Goal: Navigation & Orientation: Find specific page/section

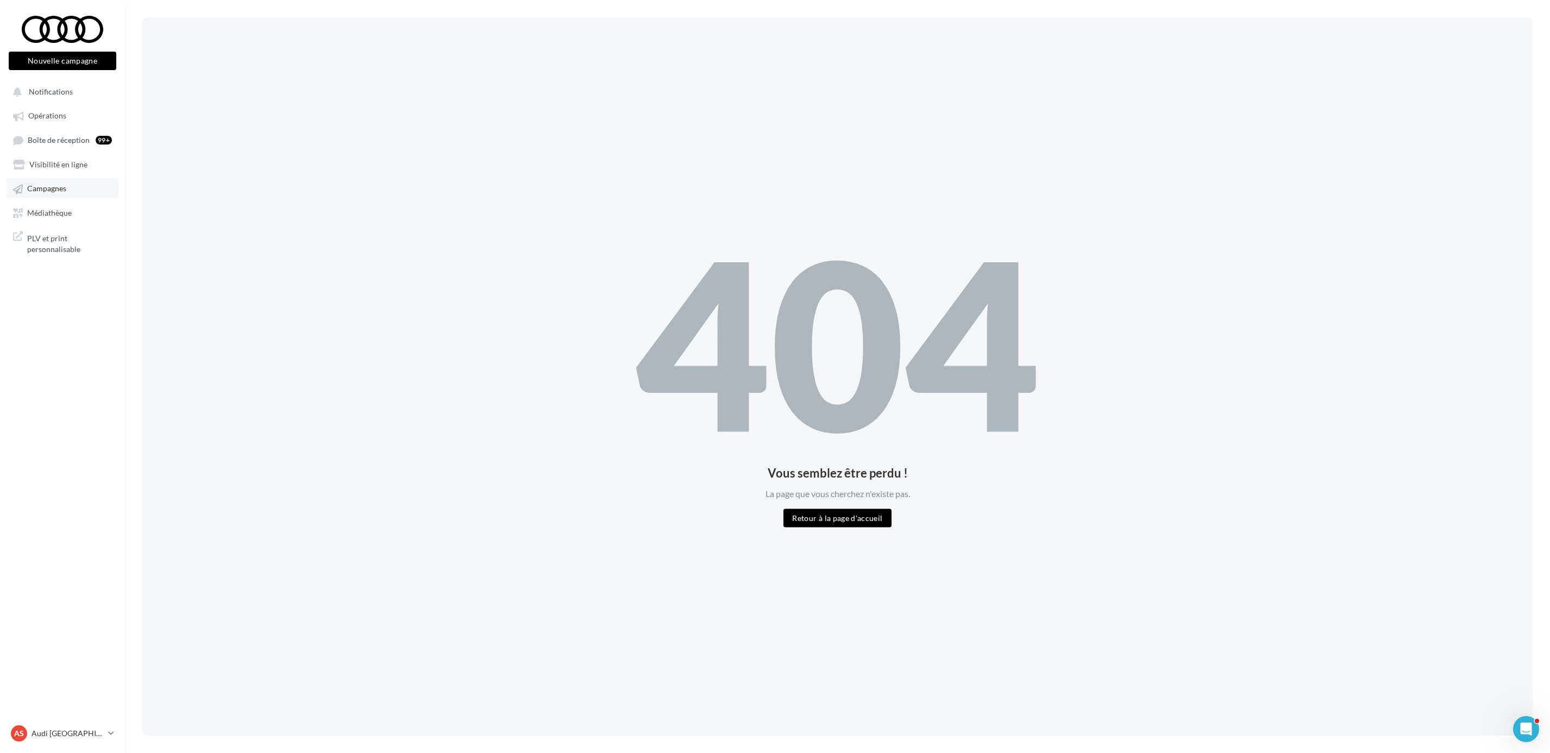
click at [64, 183] on link "Campagnes" at bounding box center [63, 188] width 112 height 20
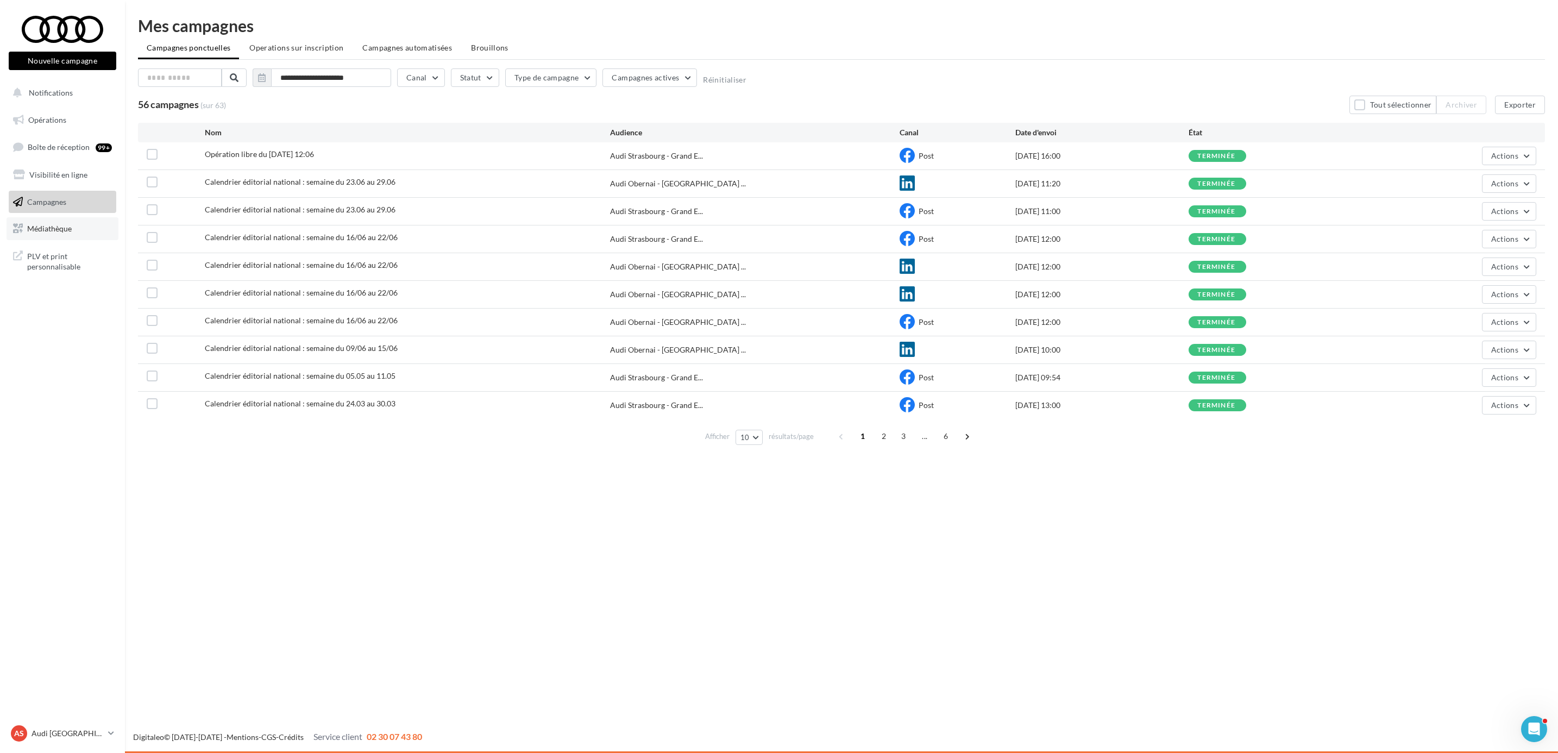
click at [49, 235] on link "Médiathèque" at bounding box center [63, 228] width 112 height 23
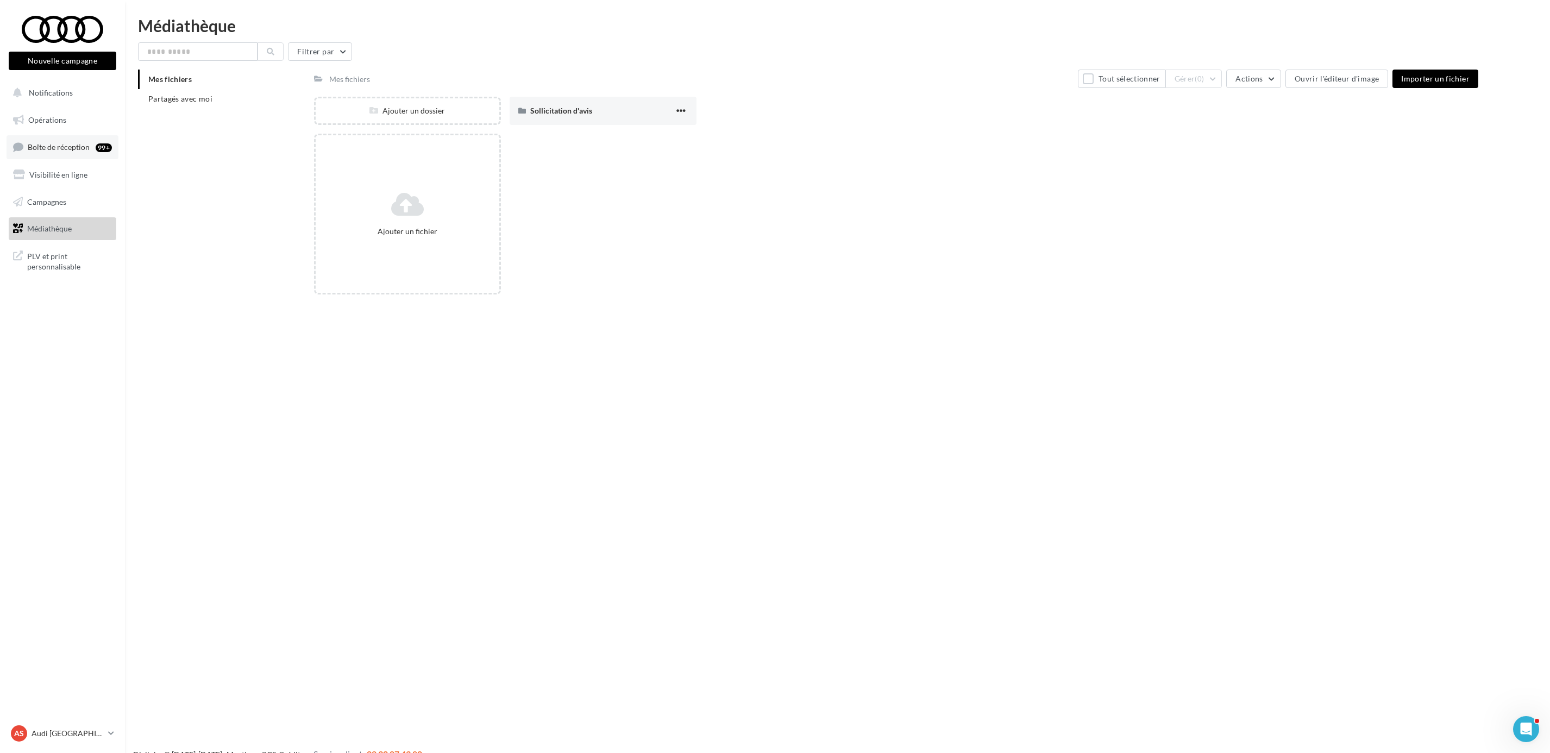
click at [82, 142] on link "Boîte de réception 99+" at bounding box center [63, 146] width 112 height 23
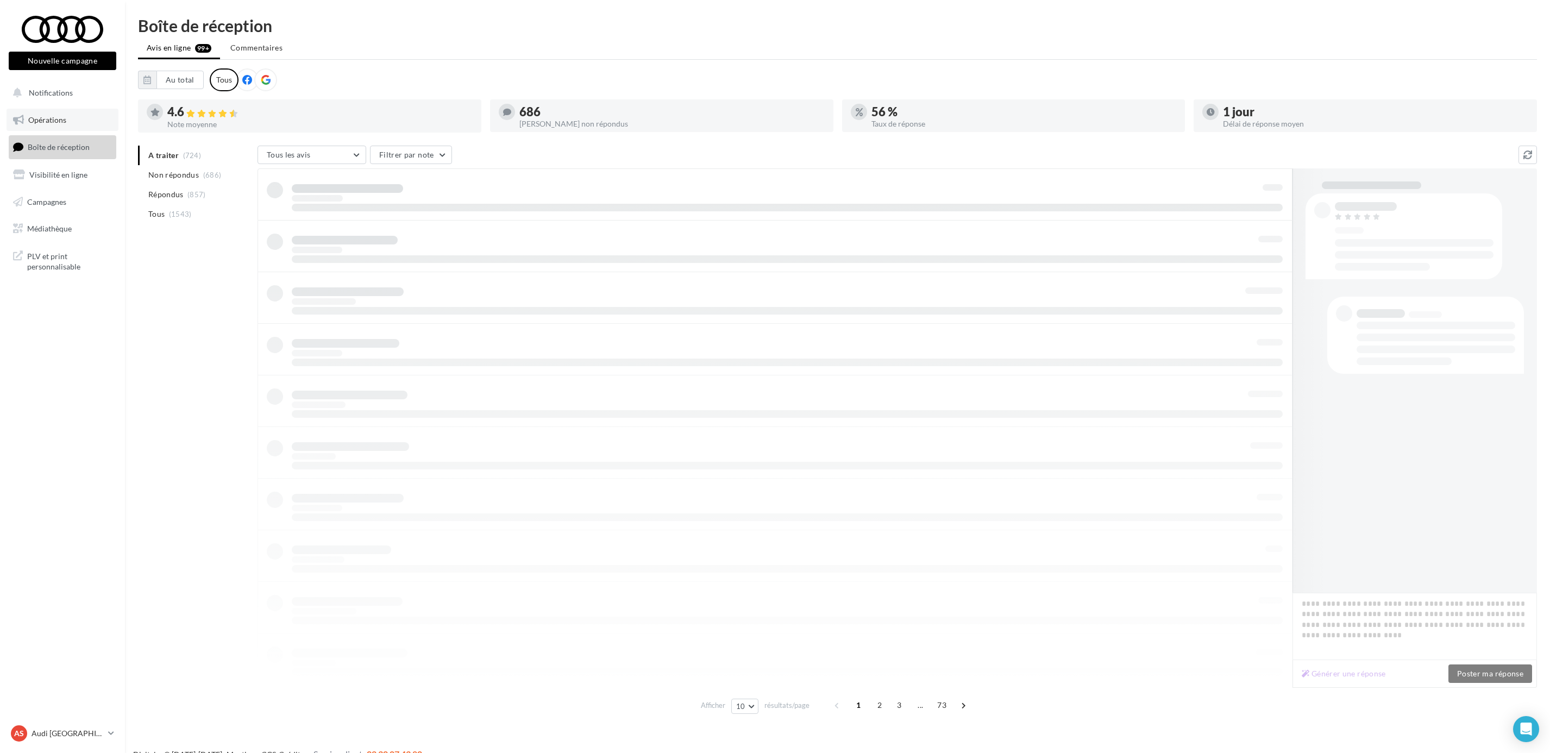
click at [69, 126] on link "Opérations" at bounding box center [63, 120] width 112 height 23
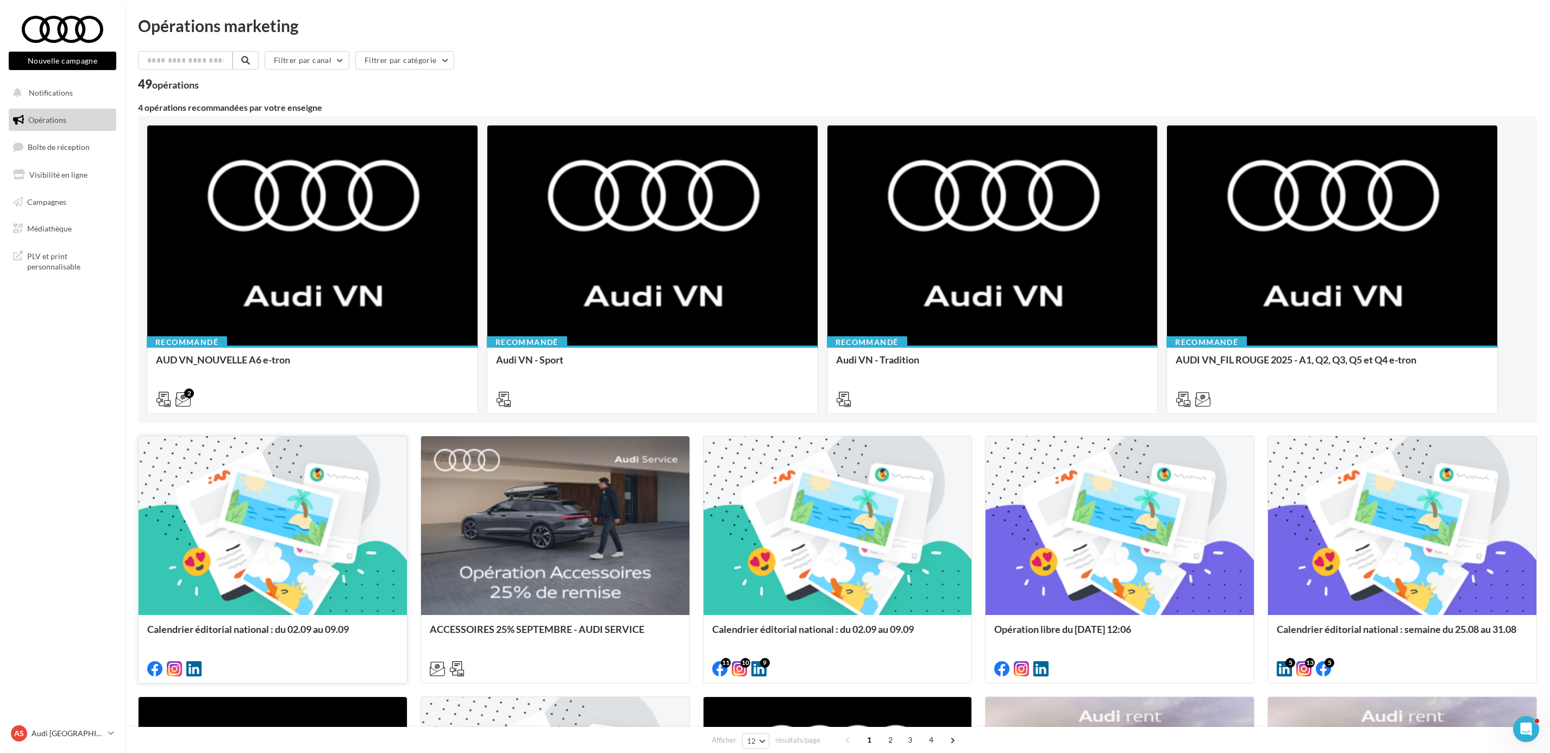
click at [333, 473] on div at bounding box center [273, 526] width 268 height 180
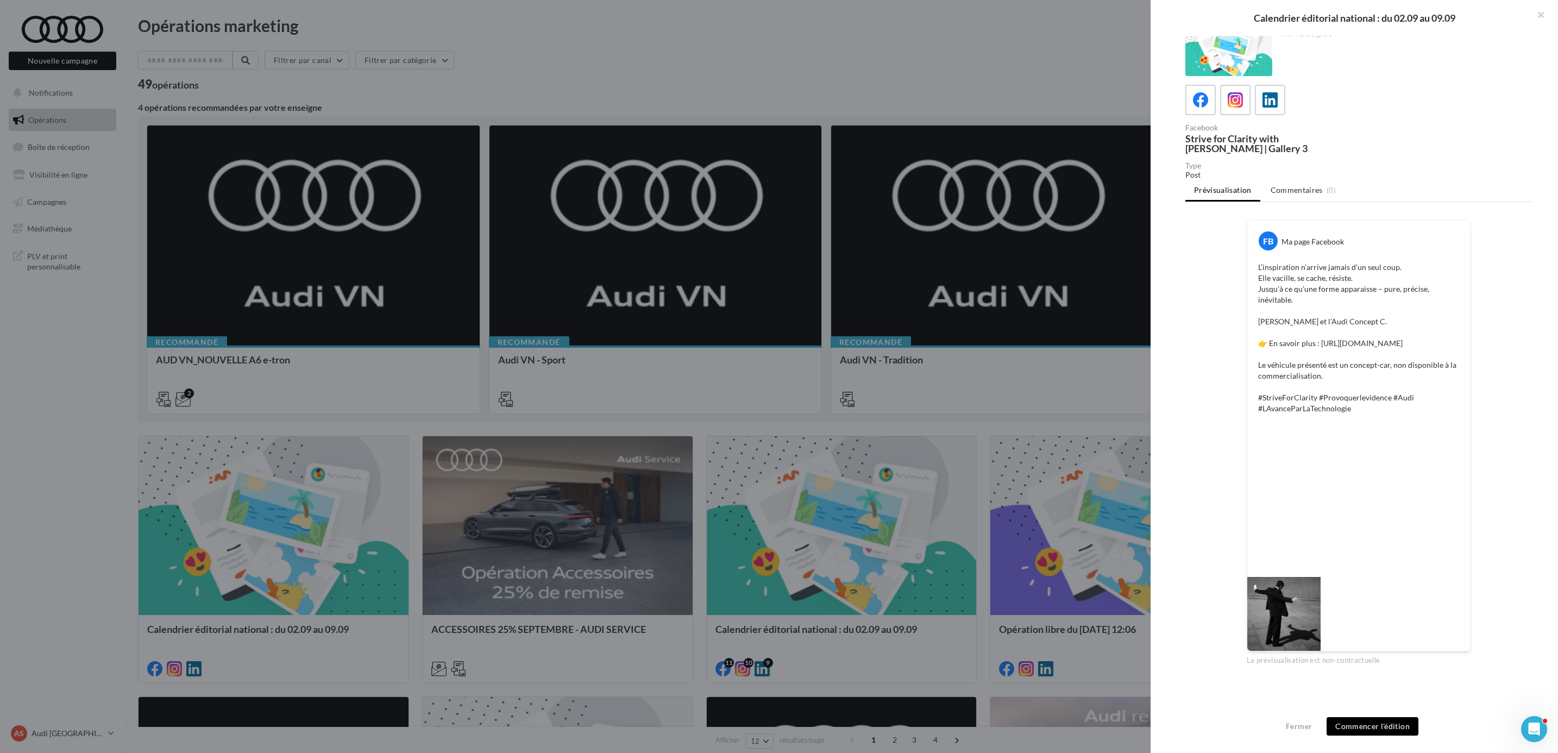
scroll to position [20, 0]
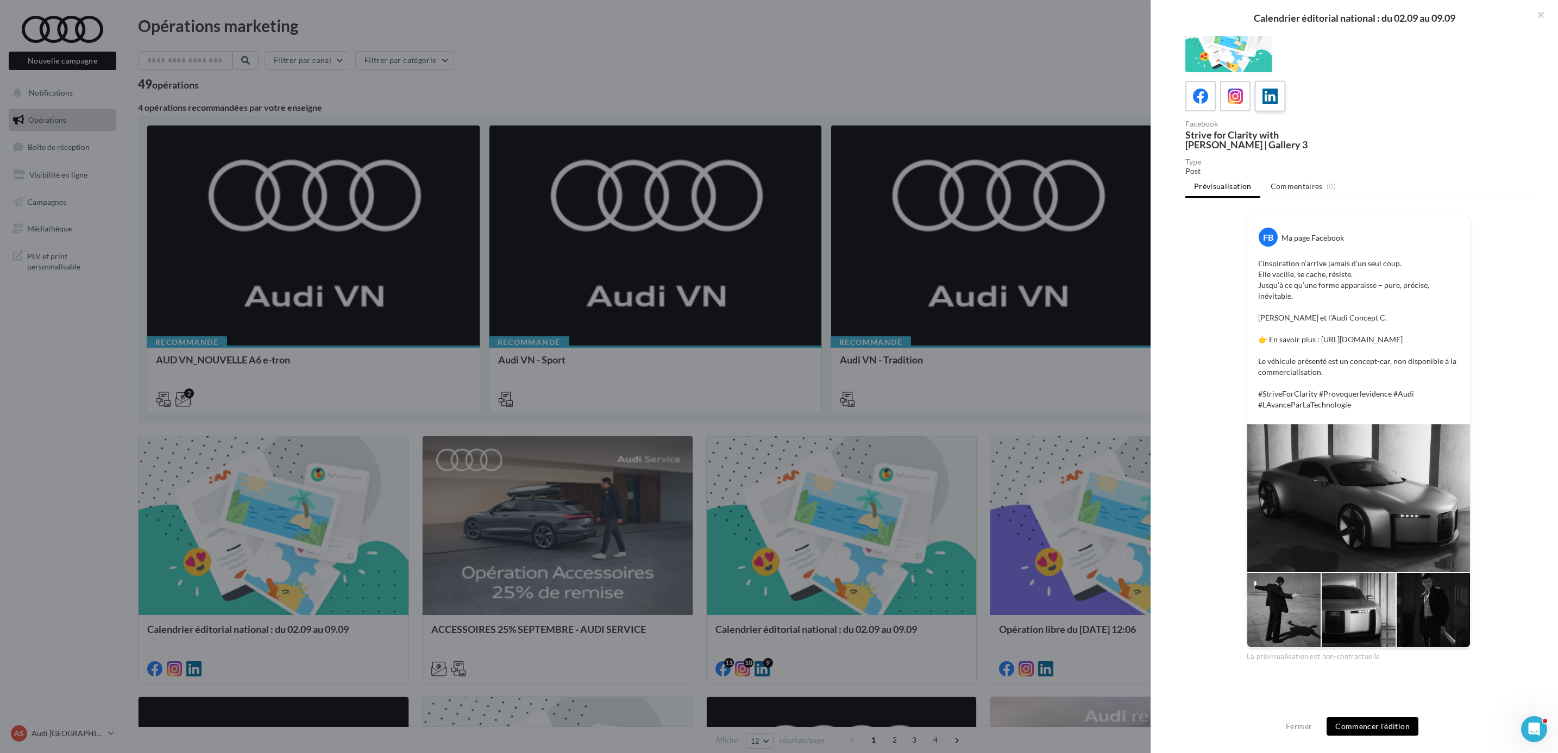
click at [1275, 95] on icon at bounding box center [1271, 97] width 16 height 16
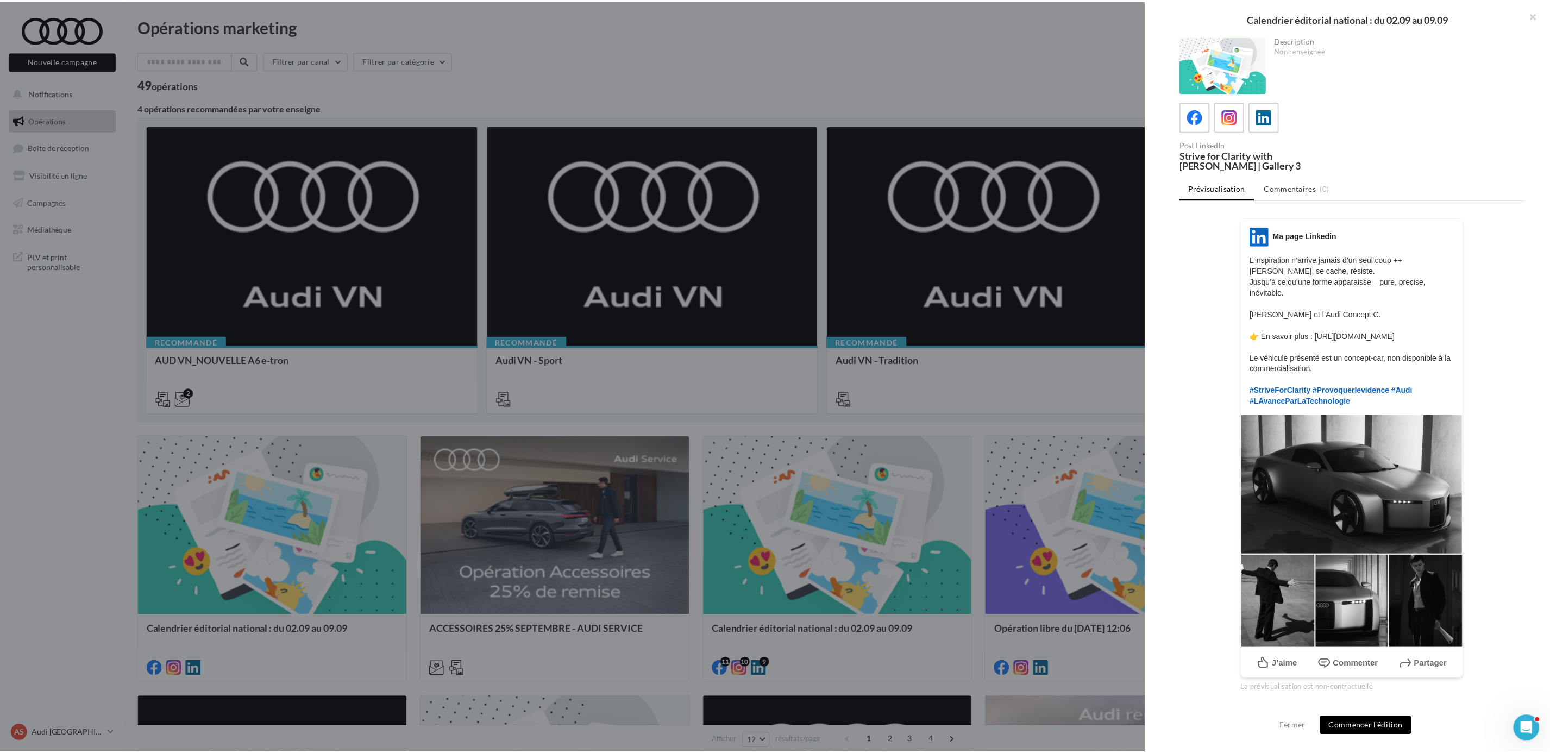
scroll to position [2, 0]
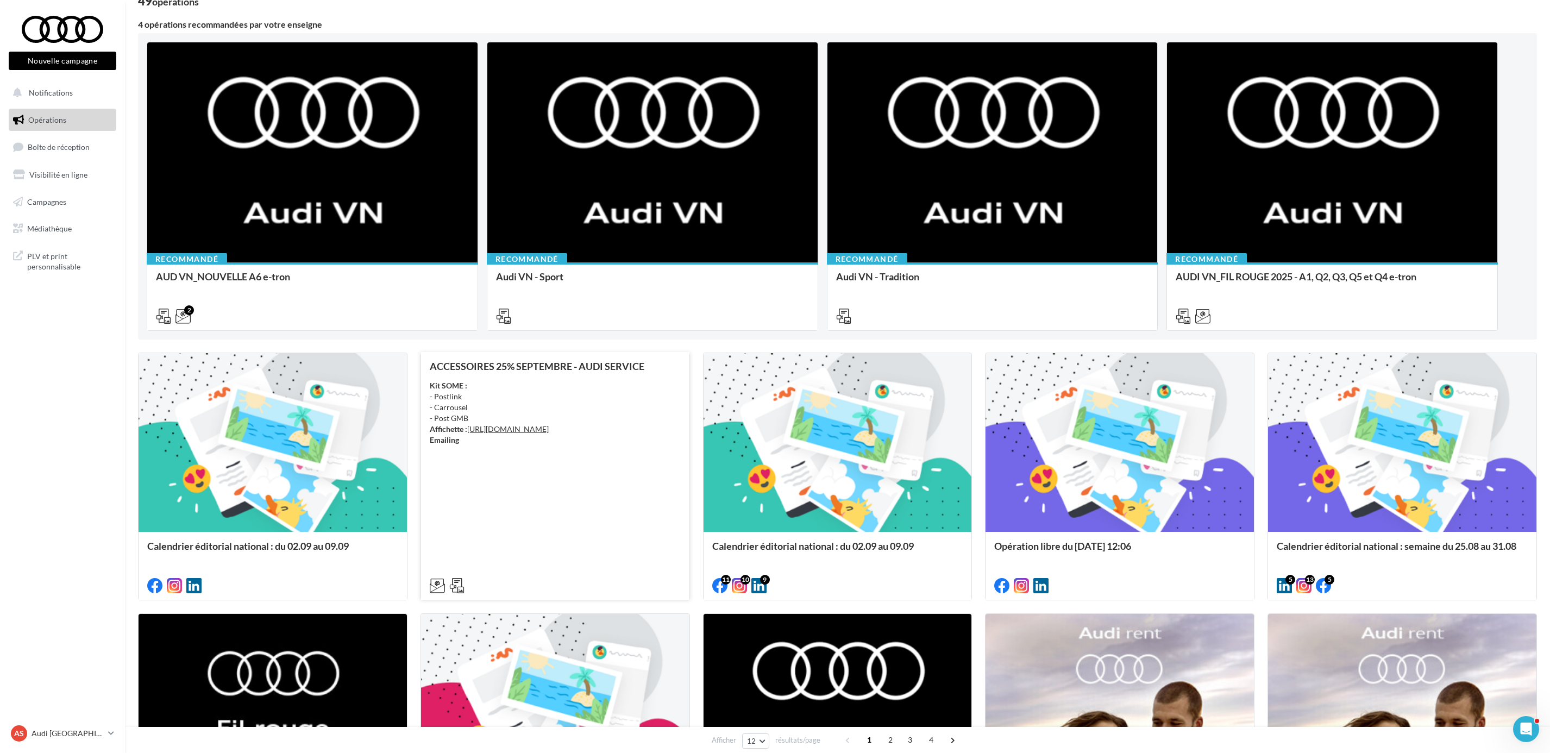
scroll to position [0, 0]
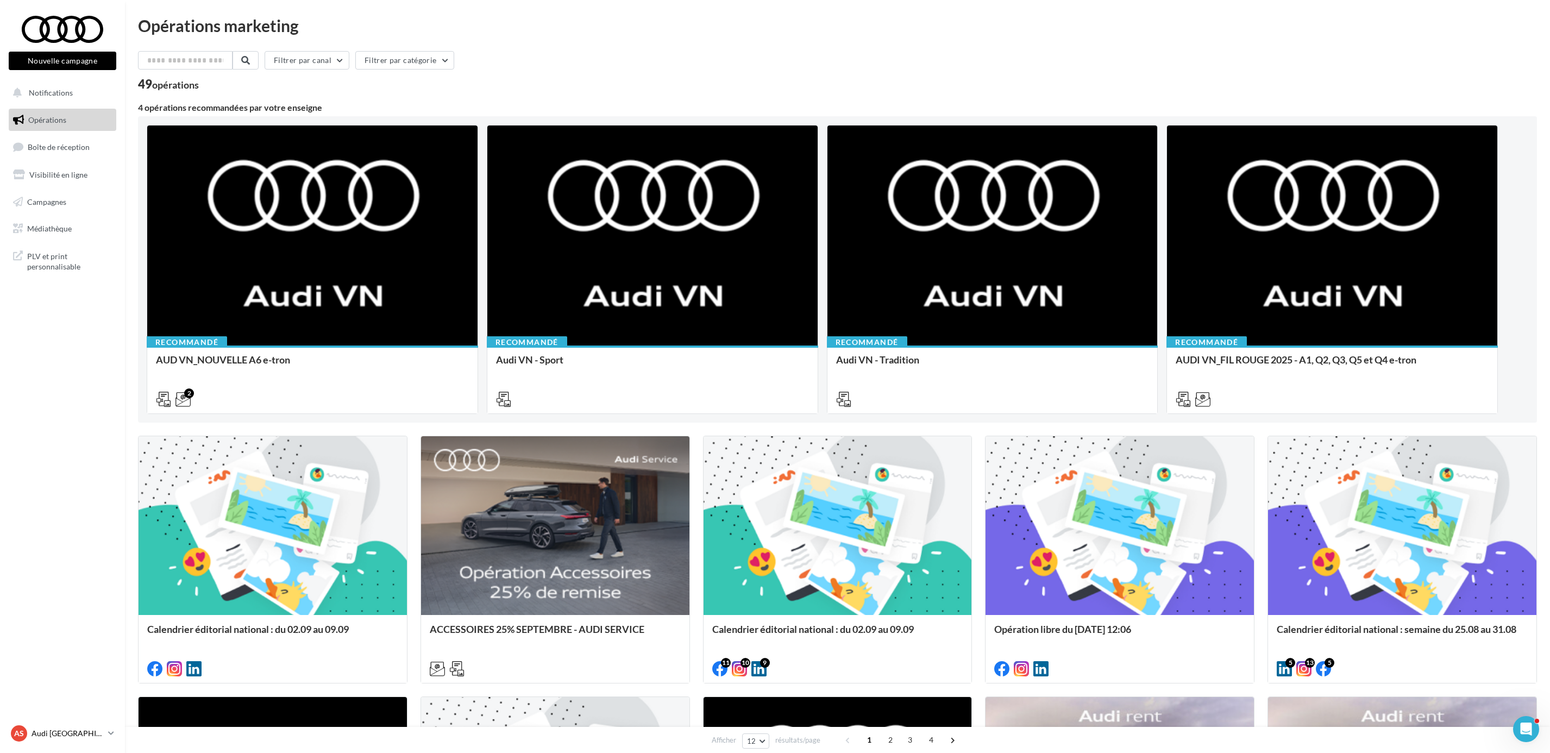
click at [93, 730] on p "Audi [GEOGRAPHIC_DATA]" at bounding box center [68, 733] width 72 height 11
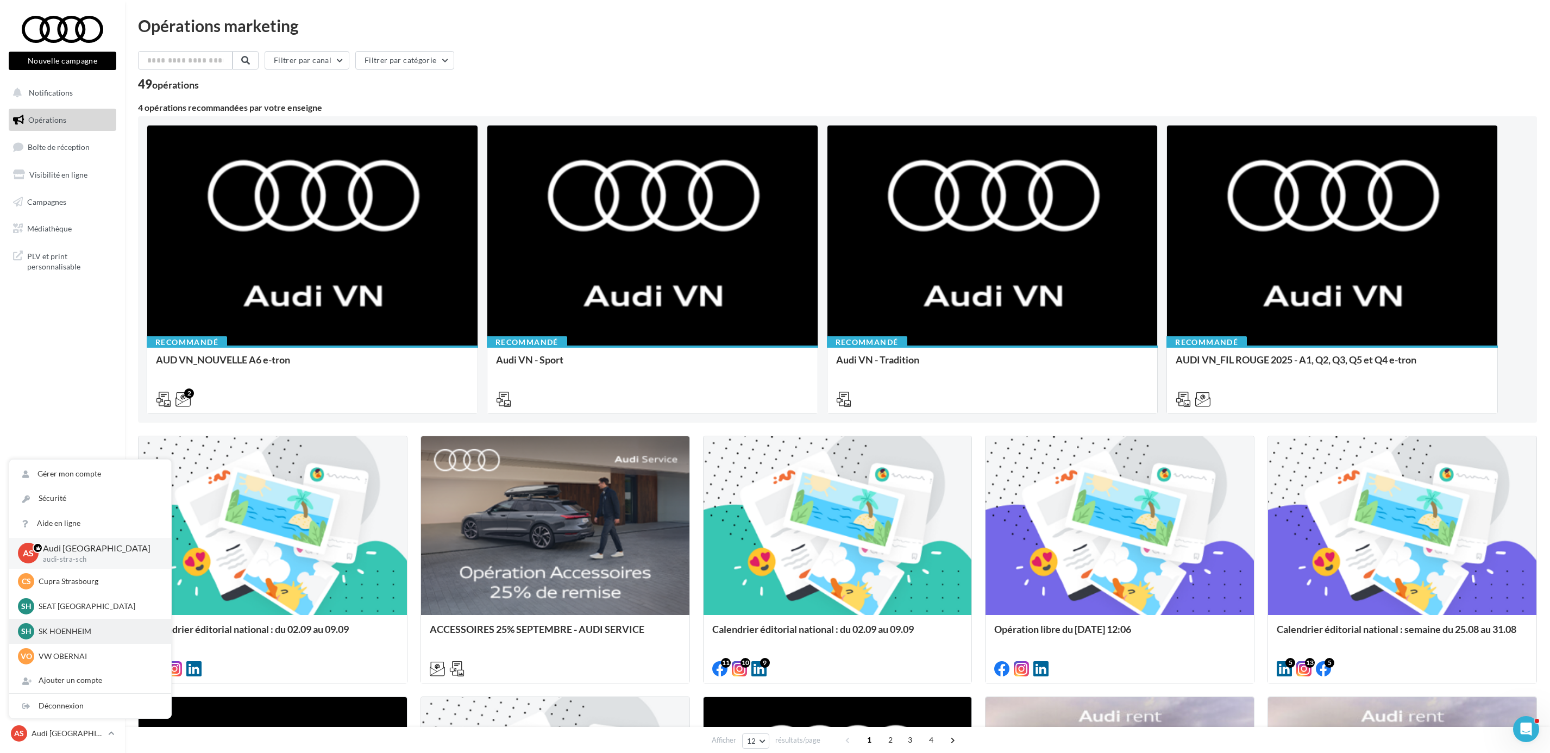
click at [86, 636] on div "SH SK HOENHEIM [PERSON_NAME]-tou" at bounding box center [90, 631] width 145 height 16
